Goal: Share content: Share content

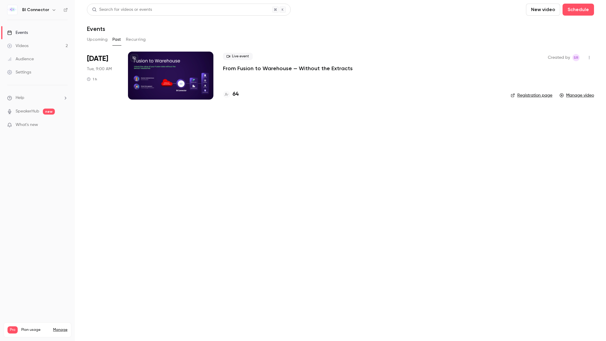
click at [167, 70] on div at bounding box center [170, 76] width 85 height 48
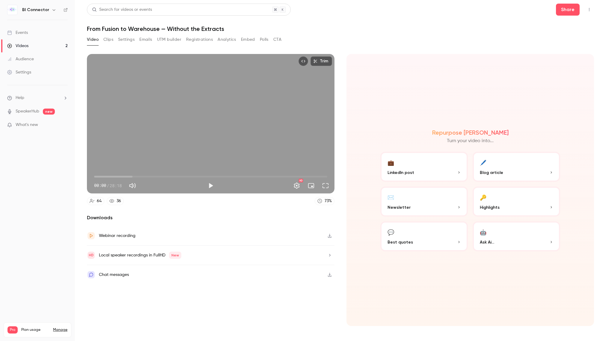
click at [413, 239] on p "Best quotes" at bounding box center [423, 242] width 73 height 6
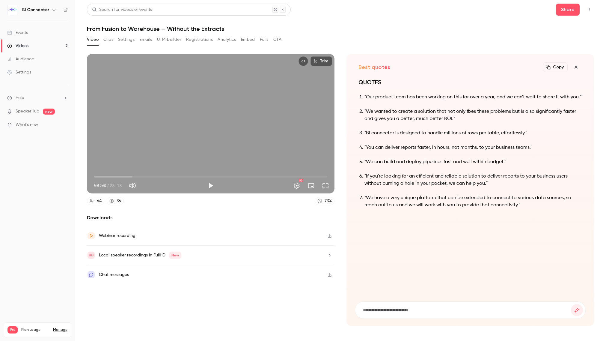
click at [93, 37] on button "Video" at bounding box center [93, 40] width 12 height 10
click at [576, 67] on icon "button" at bounding box center [575, 67] width 3 height 3
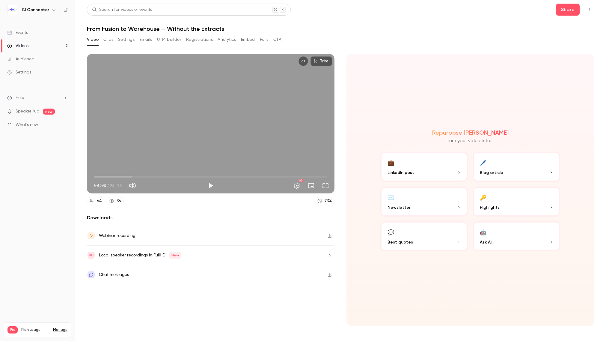
click at [413, 167] on button "💼 LinkedIn post" at bounding box center [423, 167] width 87 height 30
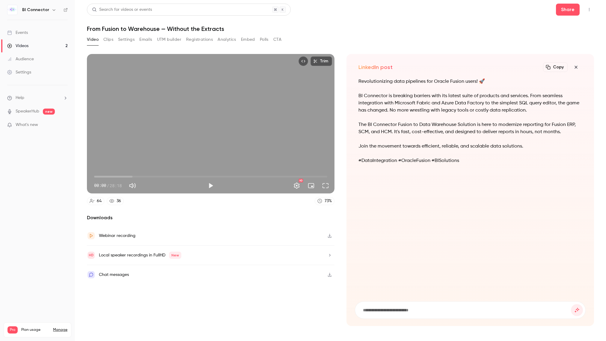
click at [576, 66] on icon "button" at bounding box center [575, 67] width 7 height 5
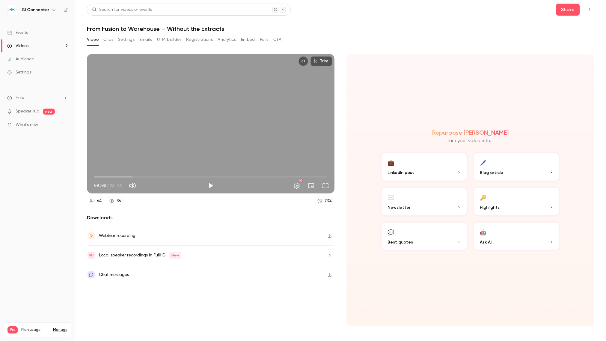
click at [506, 200] on button "🔑 Highlights" at bounding box center [516, 201] width 87 height 30
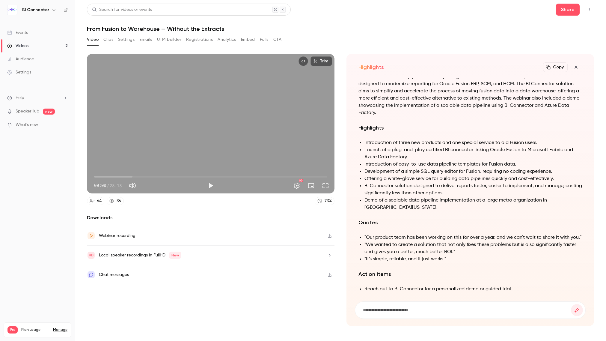
scroll to position [-101, 0]
click at [578, 66] on icon "button" at bounding box center [575, 67] width 7 height 5
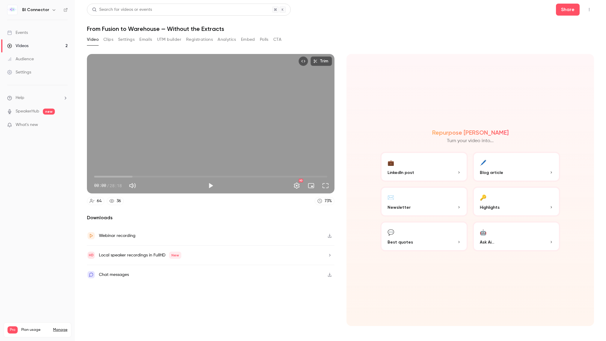
click at [497, 164] on button "🖊️ Blog article" at bounding box center [516, 167] width 87 height 30
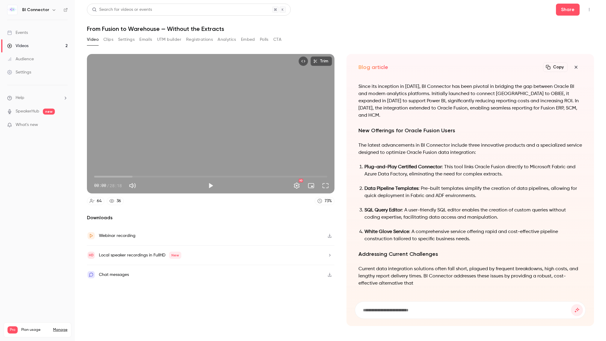
click at [578, 66] on icon "button" at bounding box center [575, 67] width 7 height 5
